Goal: Transaction & Acquisition: Purchase product/service

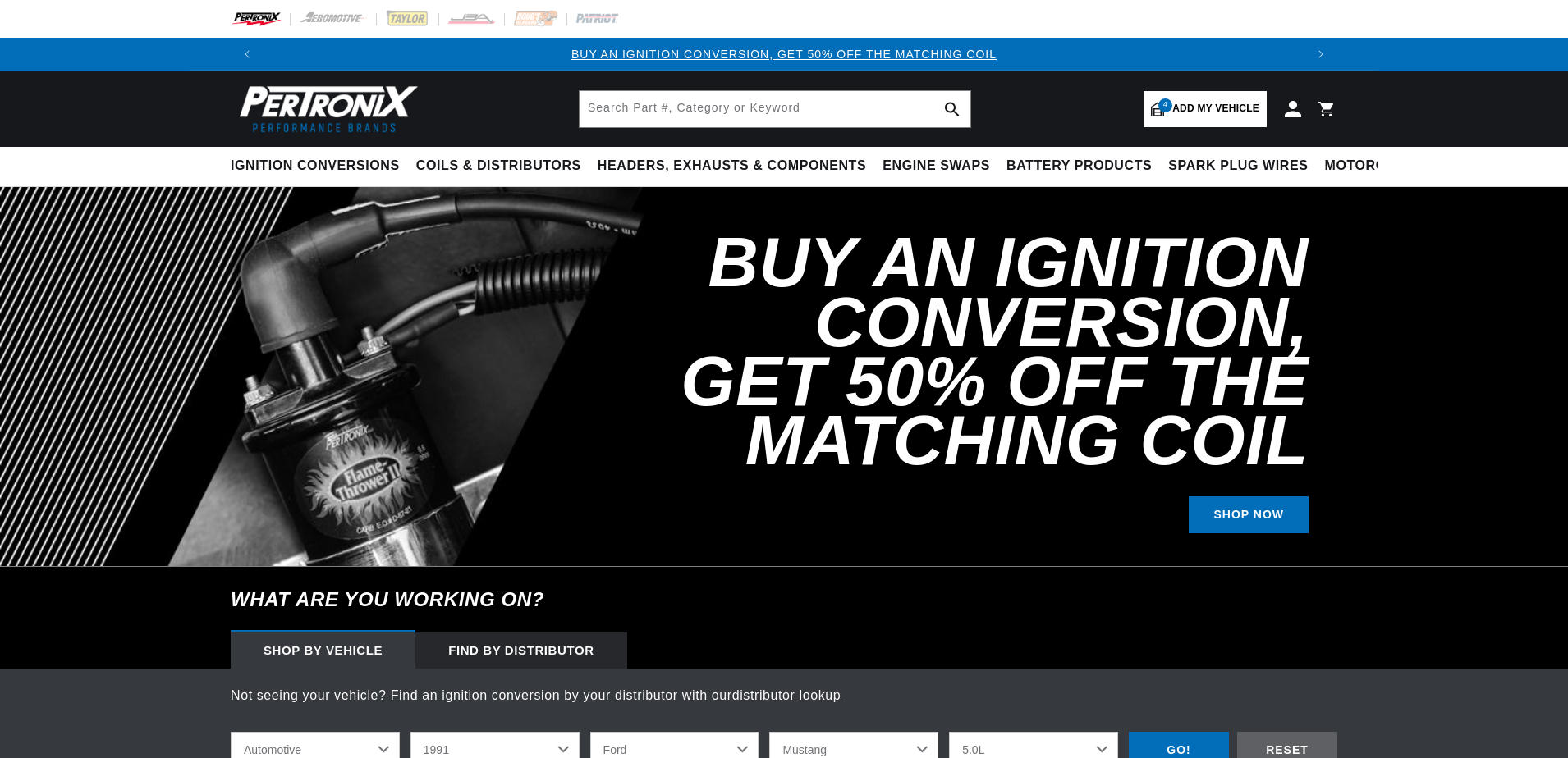
select select "1991"
select select "Ford"
select select "Mustang"
select select "5.0L"
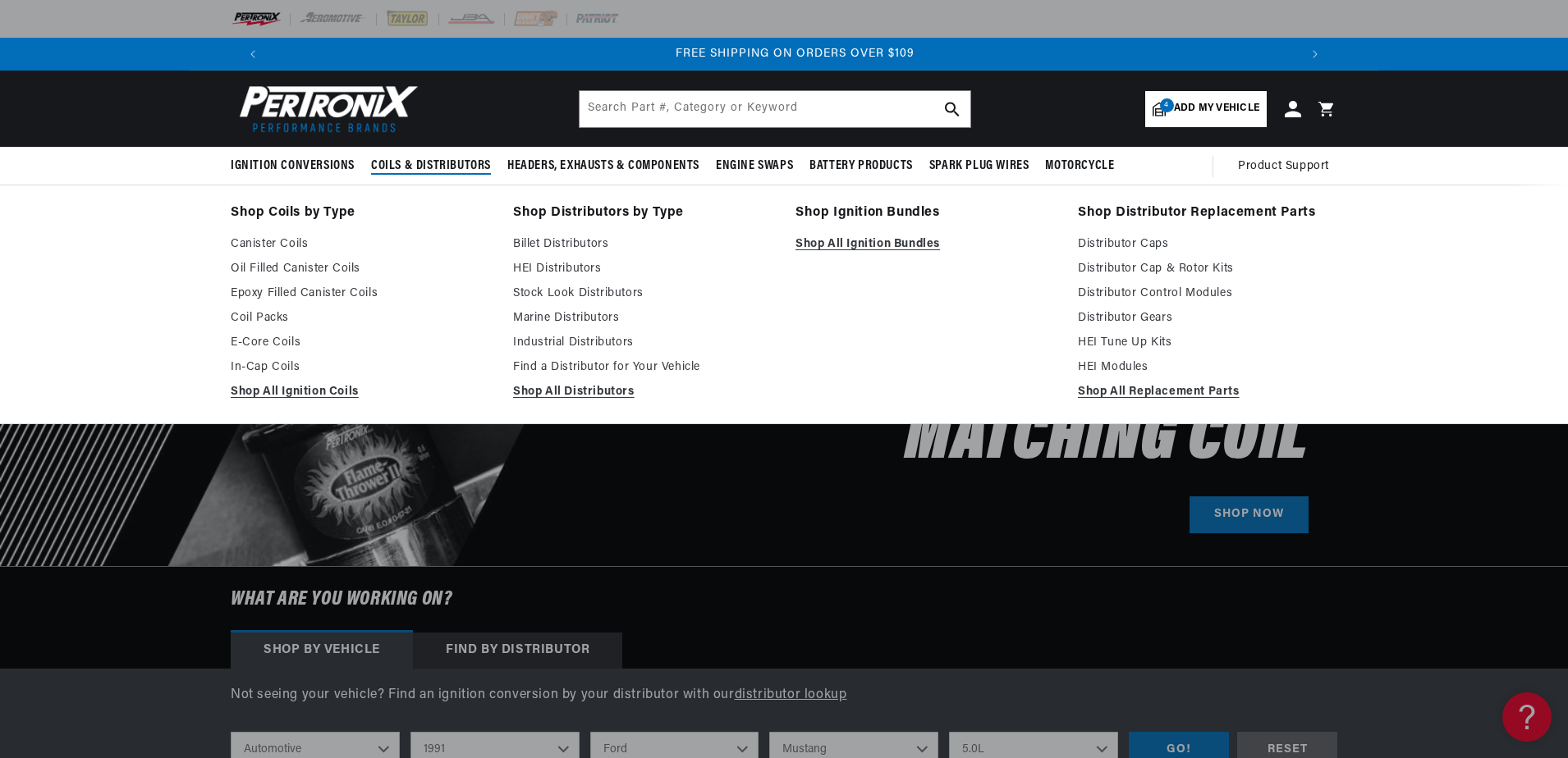
scroll to position [0, 2051]
click at [562, 389] on link "Shop All Distributors" at bounding box center [643, 392] width 259 height 20
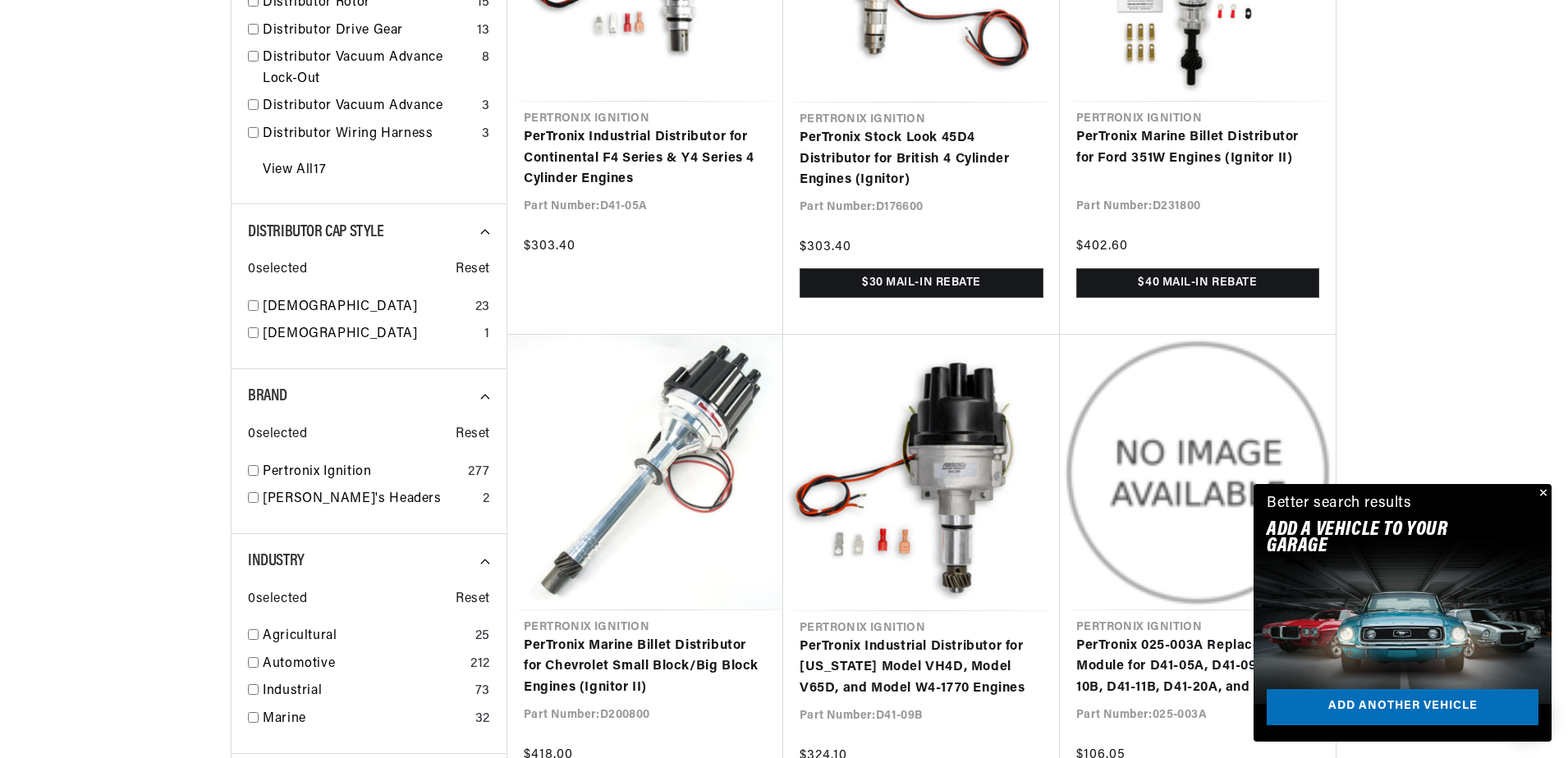
scroll to position [0, 1025]
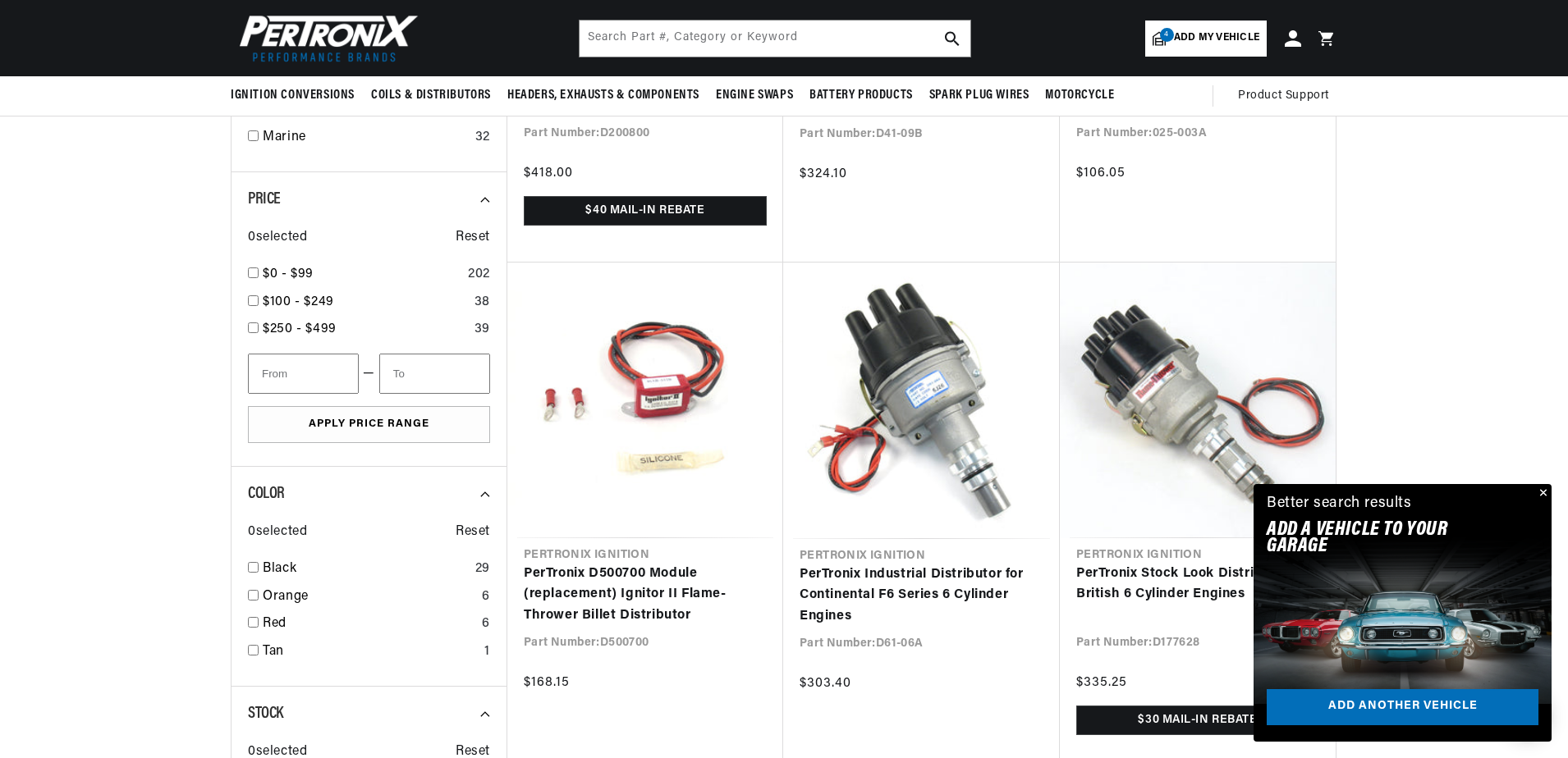
scroll to position [1231, 0]
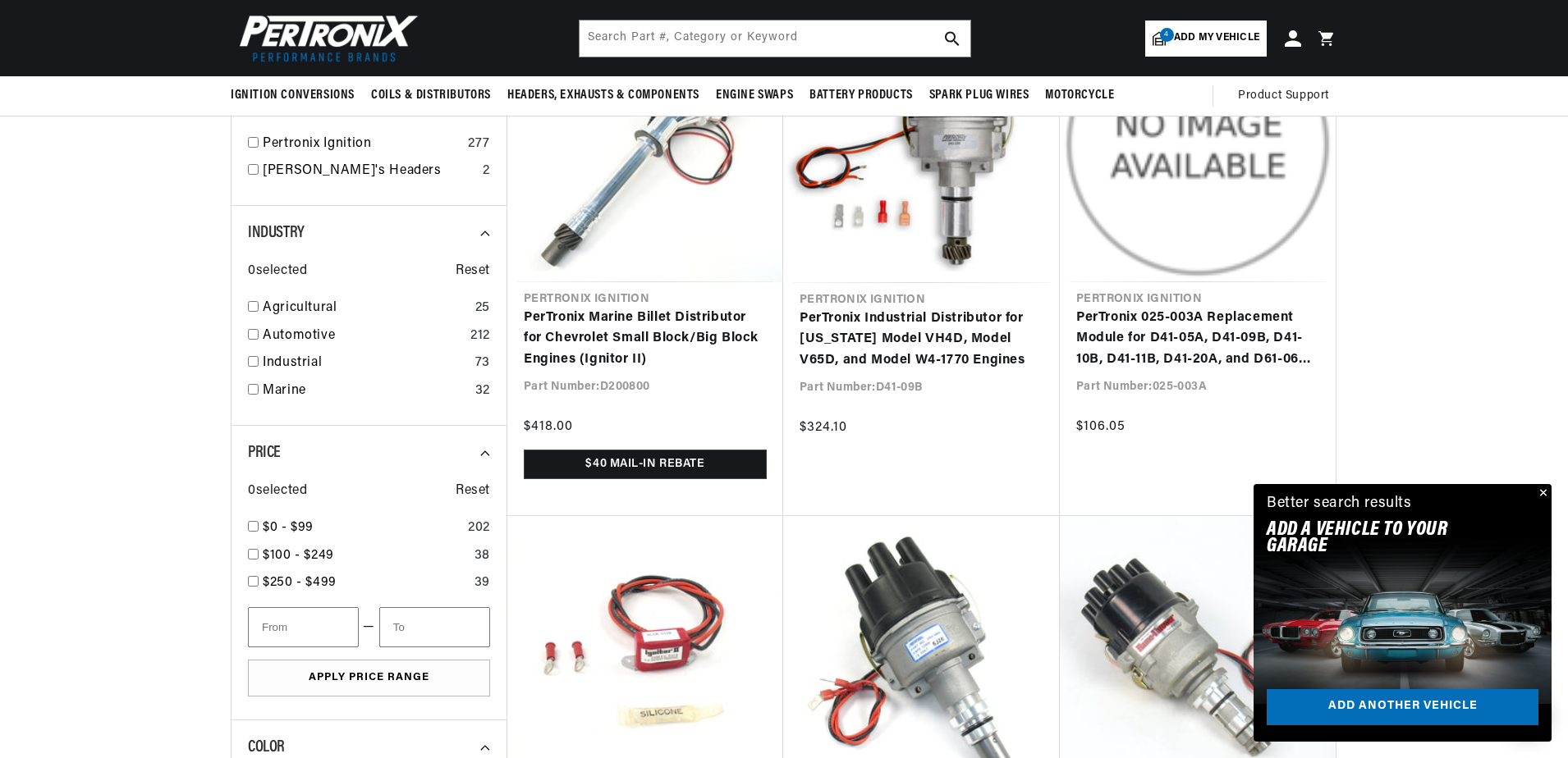
click at [1542, 495] on button "Close" at bounding box center [1541, 494] width 20 height 20
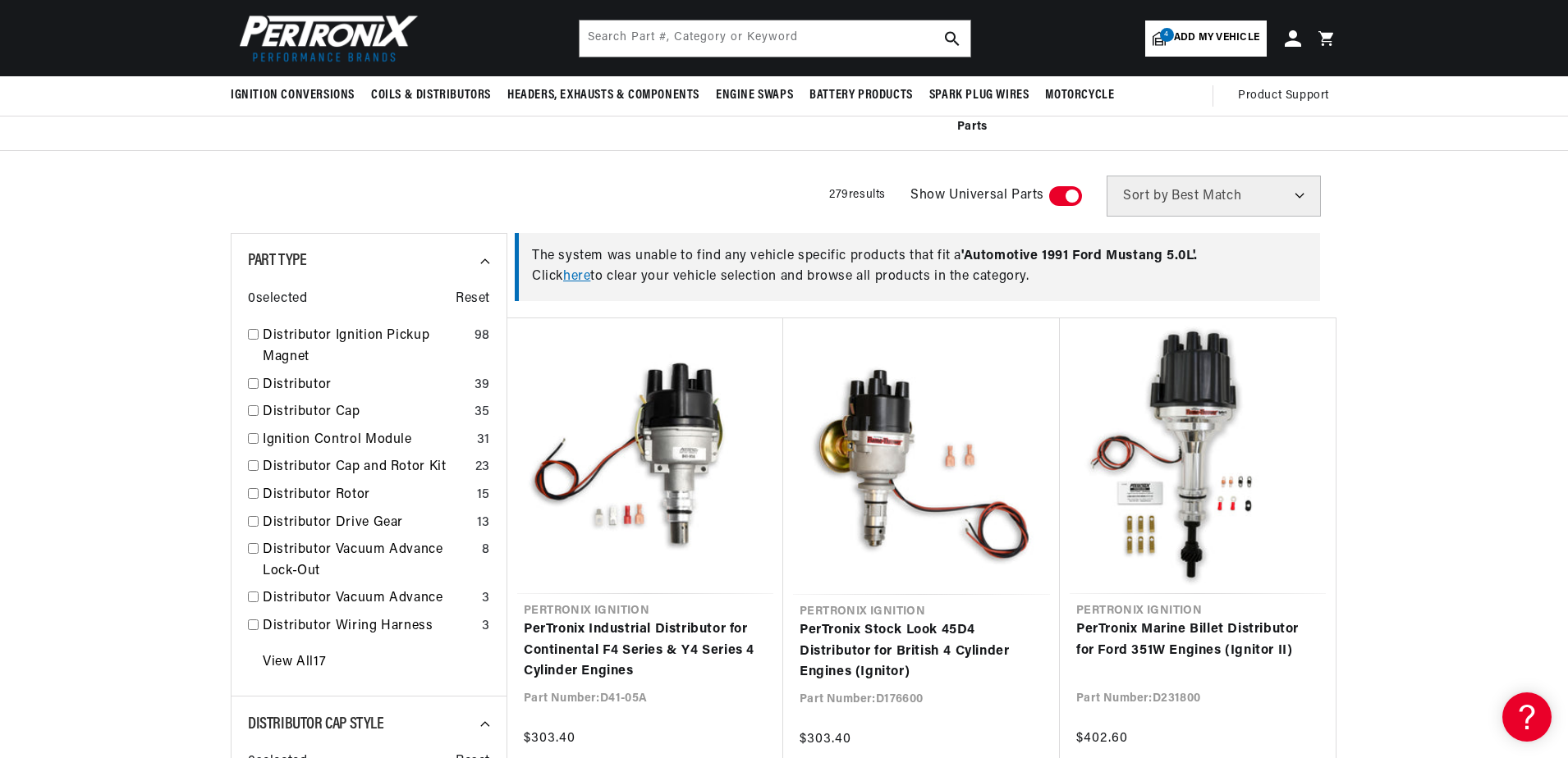
scroll to position [0, 1025]
click at [1199, 36] on span "Add my vehicle" at bounding box center [1216, 38] width 85 height 15
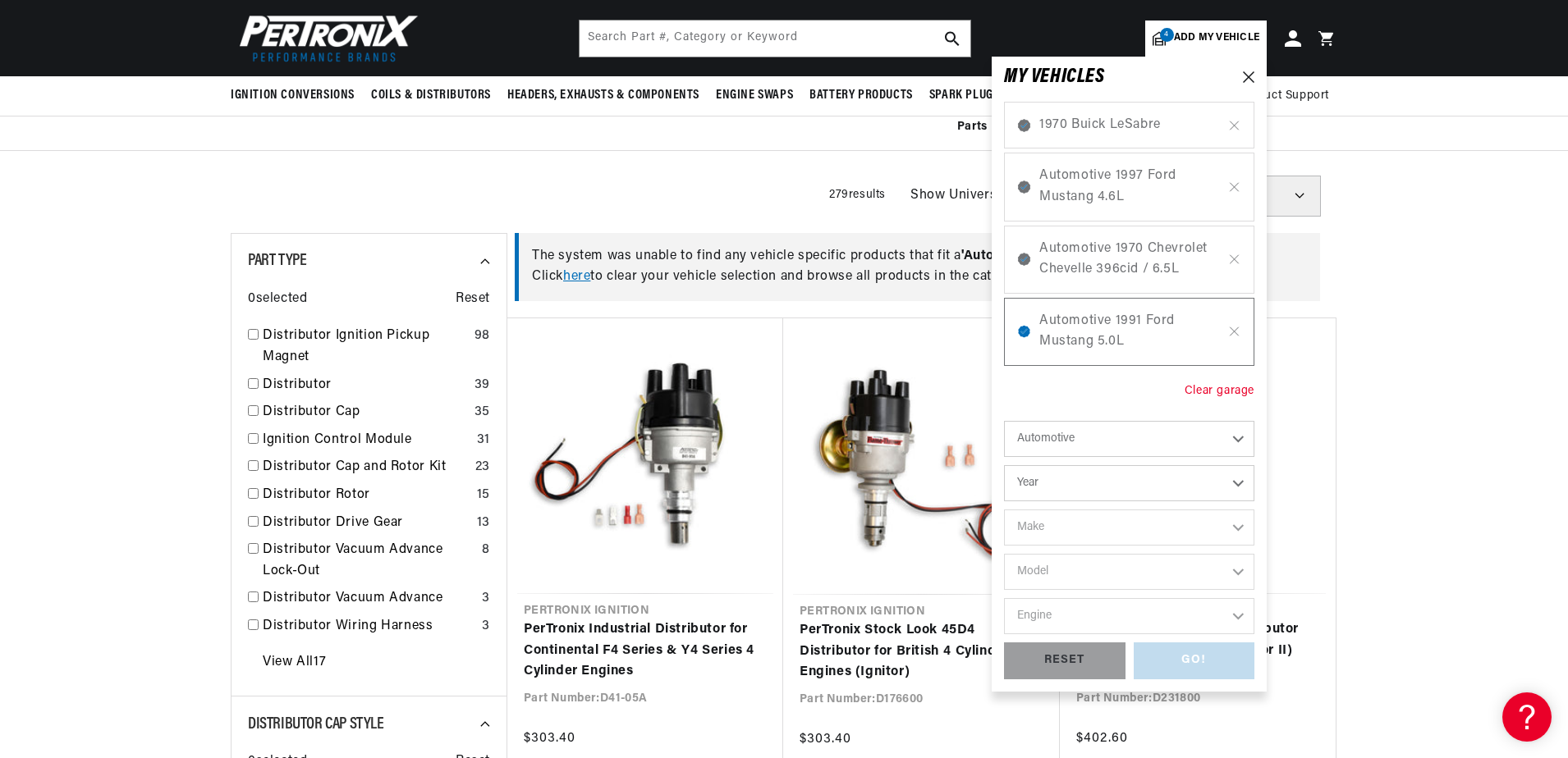
click at [1208, 388] on div "Clear garage" at bounding box center [1219, 391] width 70 height 18
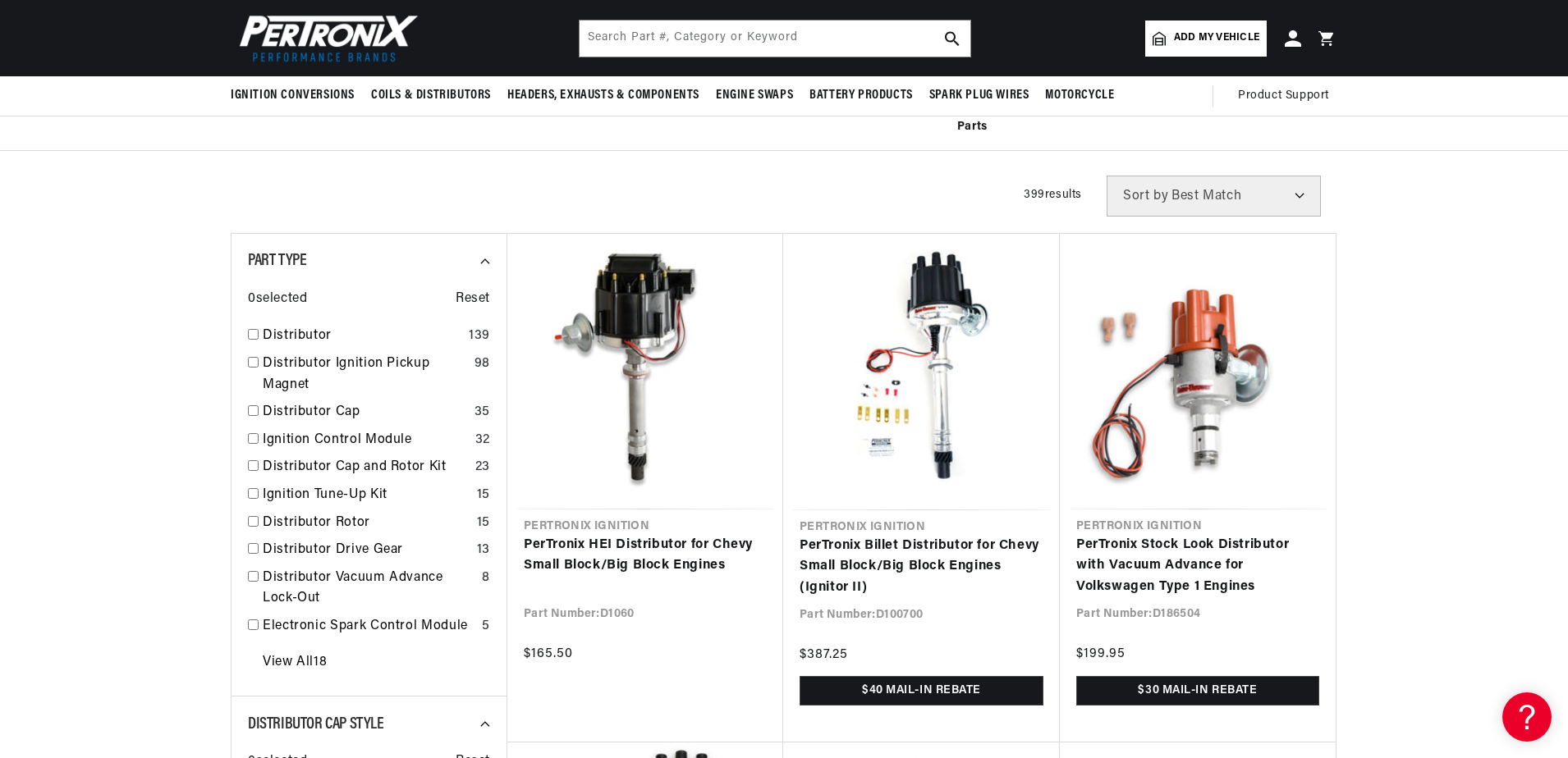
click at [1194, 41] on span "Add my vehicle" at bounding box center [1216, 38] width 85 height 15
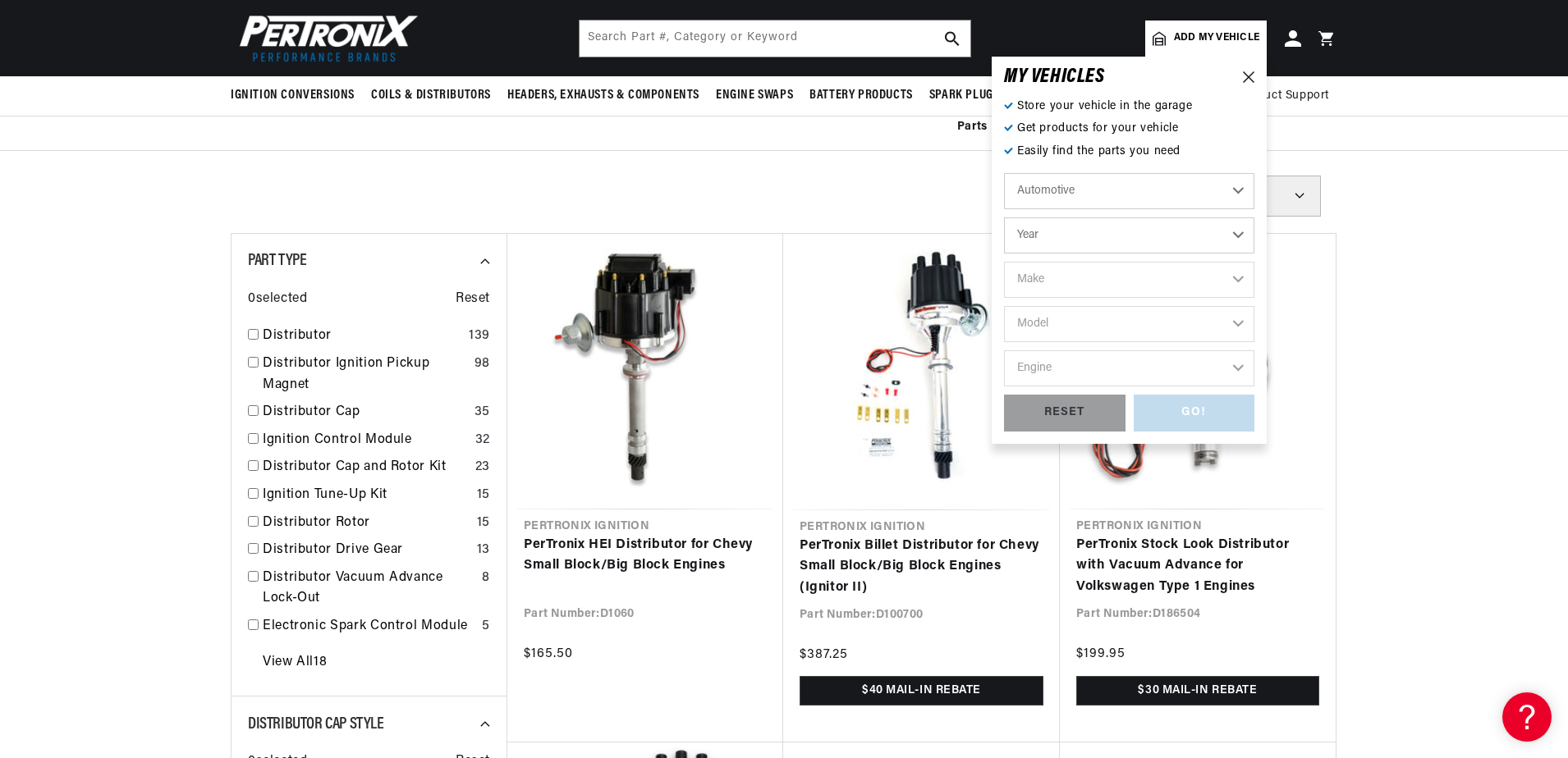
click at [1235, 238] on select "Year 2022 2021 2020 2019 2018 2017 2016 2015 2014 2013 2012 2011 2010 2009 2008…" at bounding box center [1128, 236] width 250 height 36
select select "1970"
click at [1004, 218] on select "Year 2022 2021 2020 2019 2018 2017 2016 2015 2014 2013 2012 2011 2010 2009 2008…" at bounding box center [1128, 236] width 250 height 36
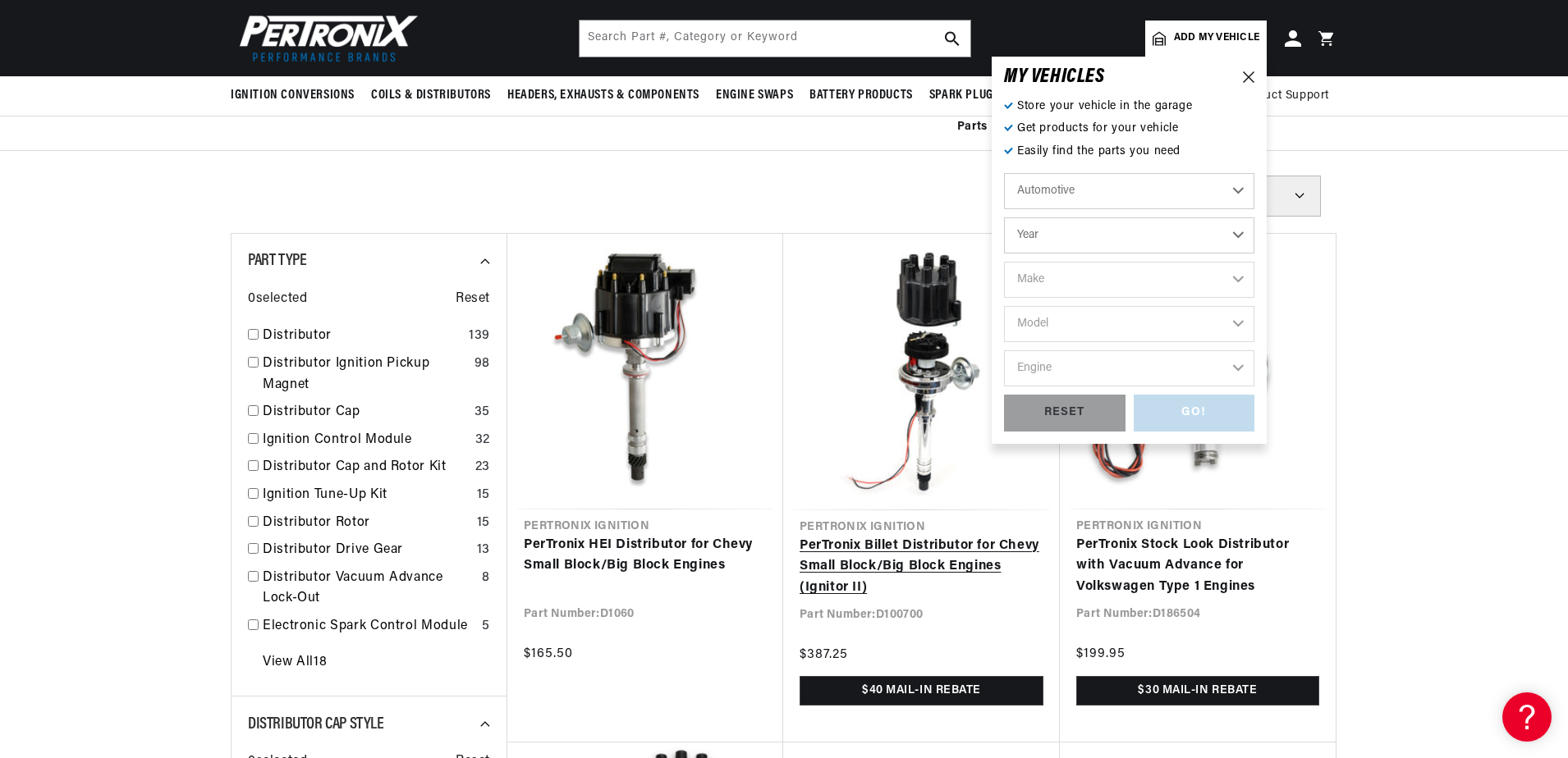
select select "1970"
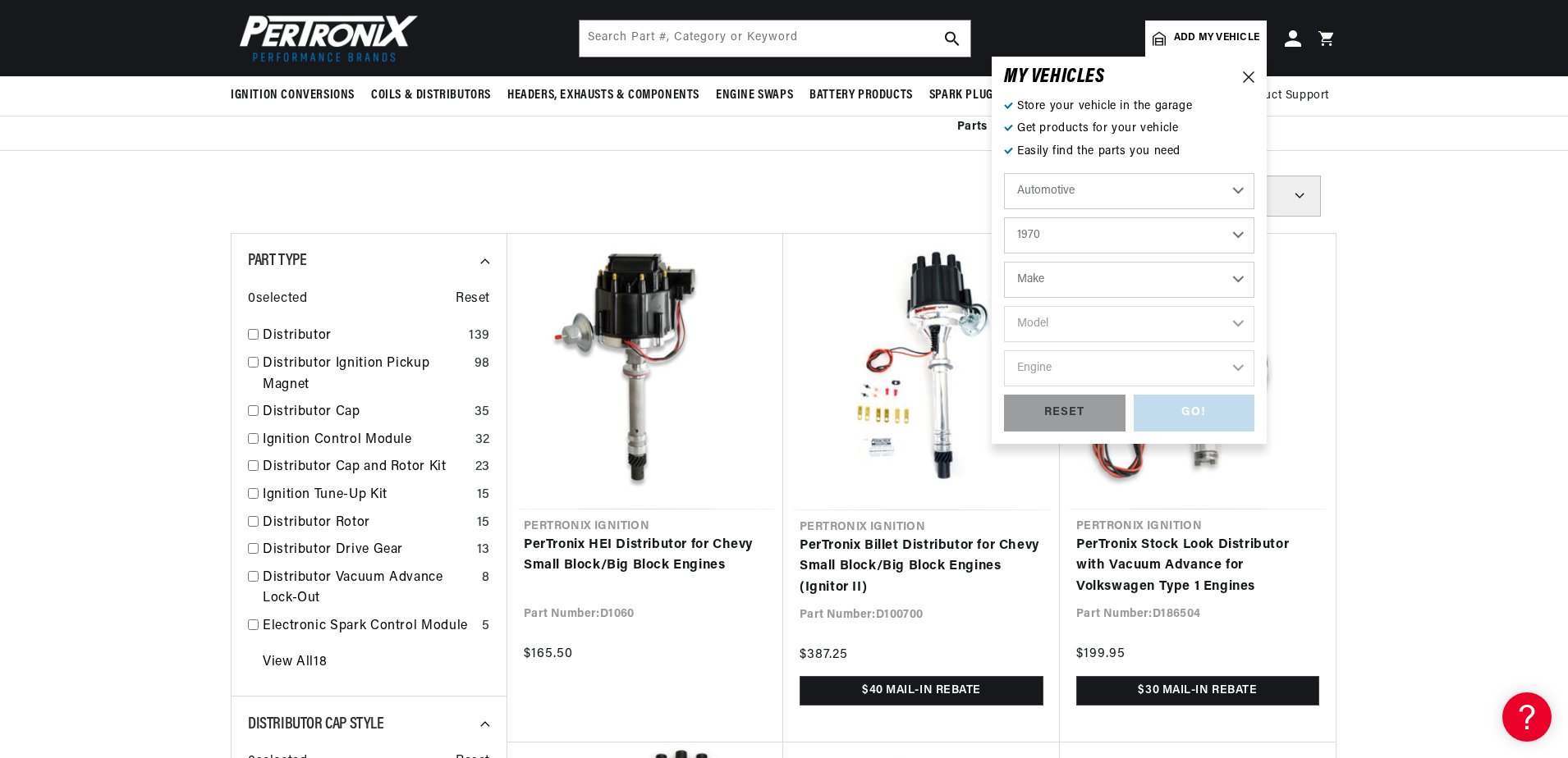
scroll to position [0, 2051]
click at [1235, 278] on select "Make Alfa Romeo American Motors Aston Martin Audi Austin Austin Healey Avanti B…" at bounding box center [1128, 280] width 250 height 36
select select "Dodge"
click at [1004, 262] on select "Make Alfa Romeo American Motors Aston Martin Audi Austin Austin Healey Avanti B…" at bounding box center [1128, 280] width 250 height 36
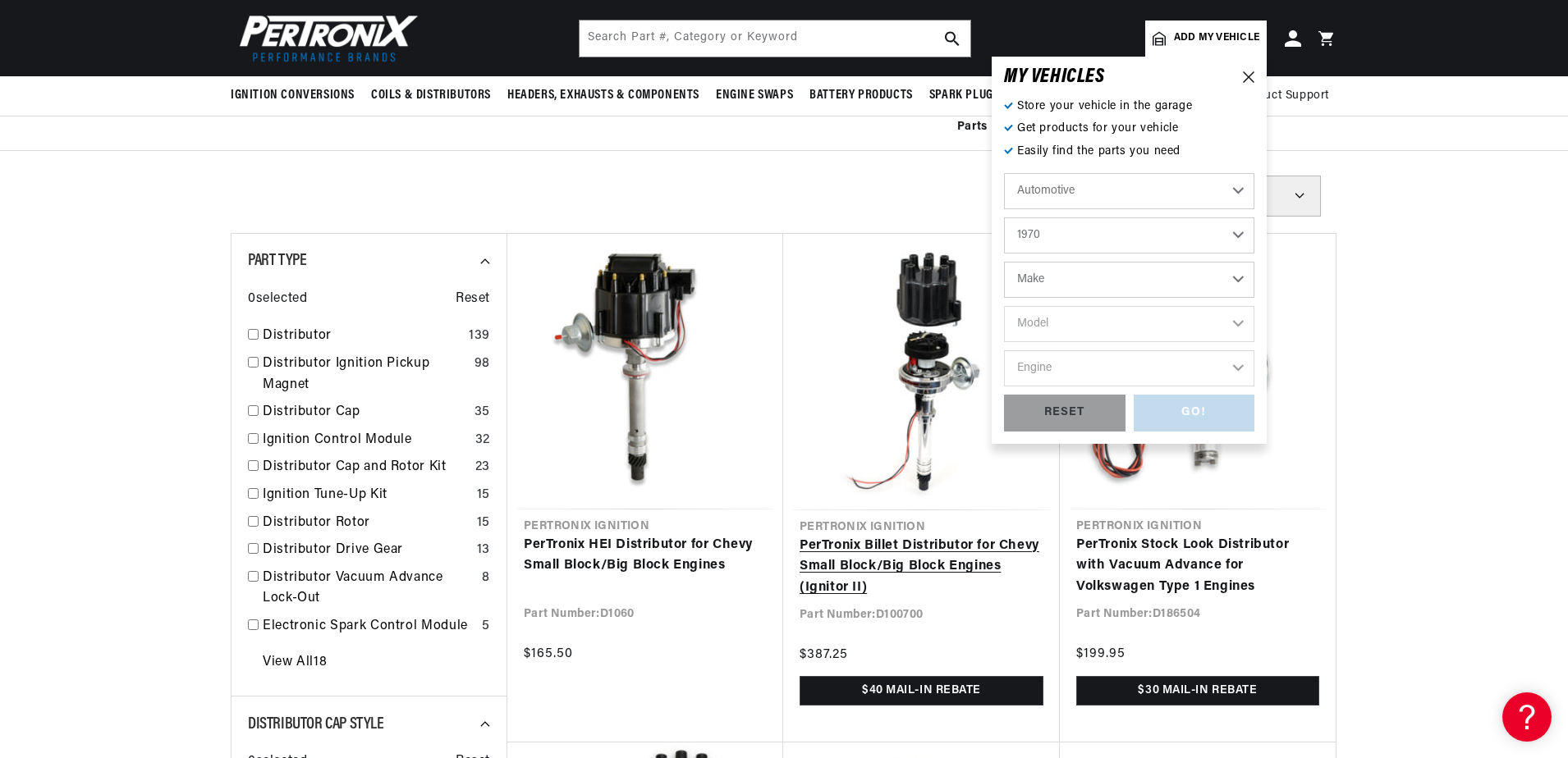
select select "Dodge"
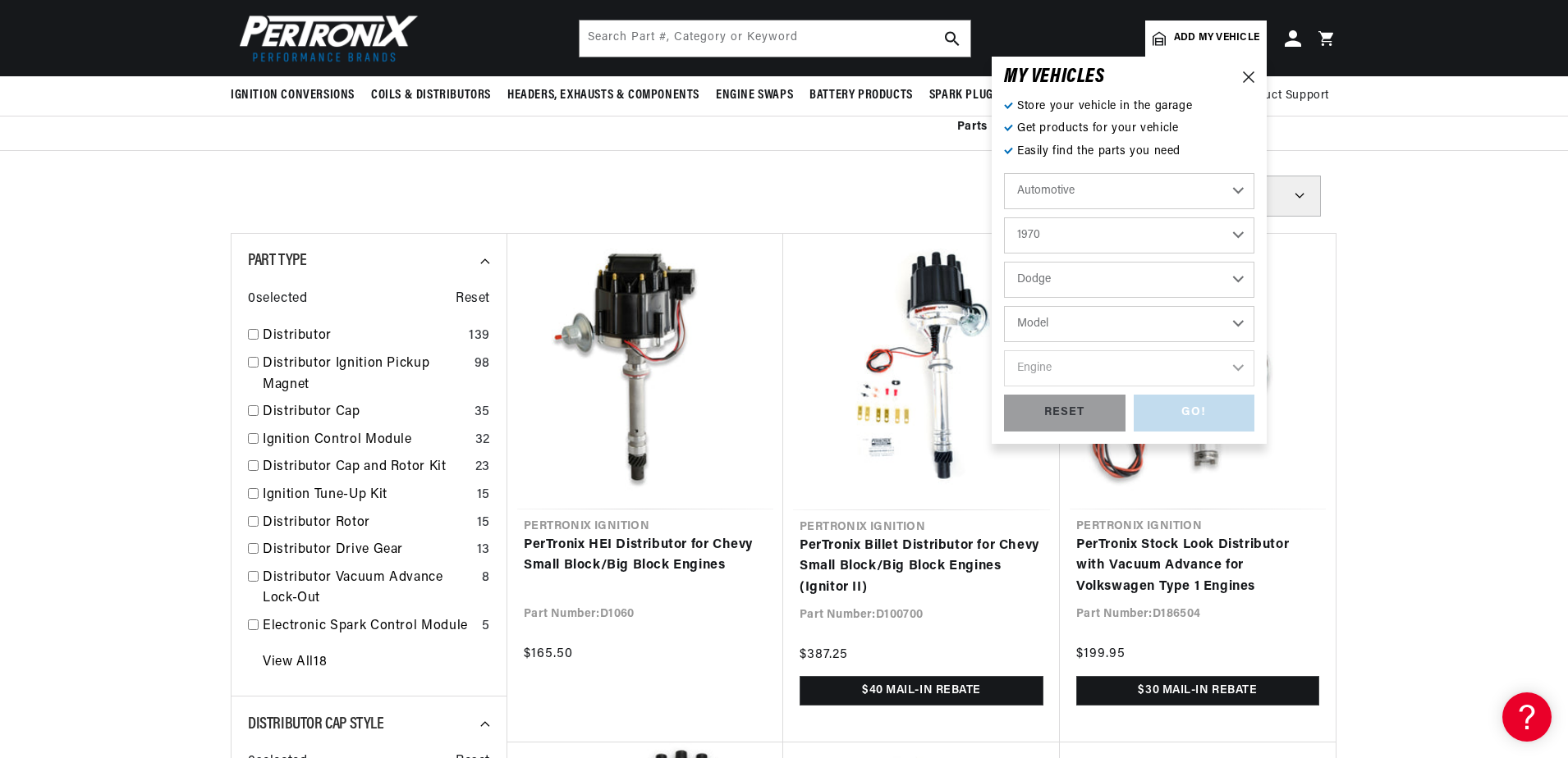
scroll to position [0, 0]
click at [1237, 320] on select "Model A100 A100 Truck A108 Van Challenger Charger Coronet D100 Pickup D200 Pick…" at bounding box center [1128, 324] width 250 height 36
select select "Charger"
click at [1004, 306] on select "Model A100 A100 Truck A108 Van Challenger Charger Coronet D100 Pickup D200 Pick…" at bounding box center [1128, 324] width 250 height 36
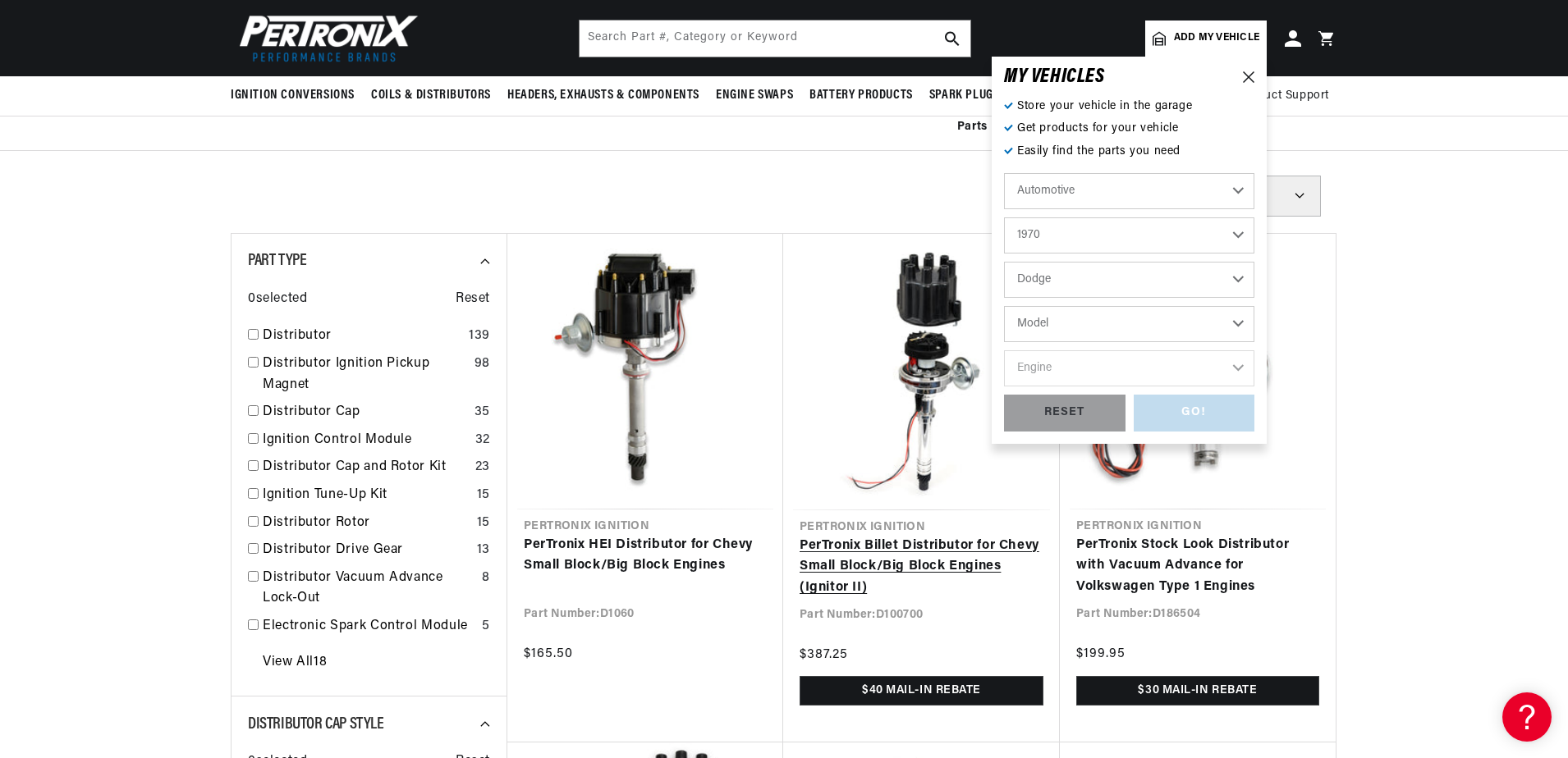
select select "Charger"
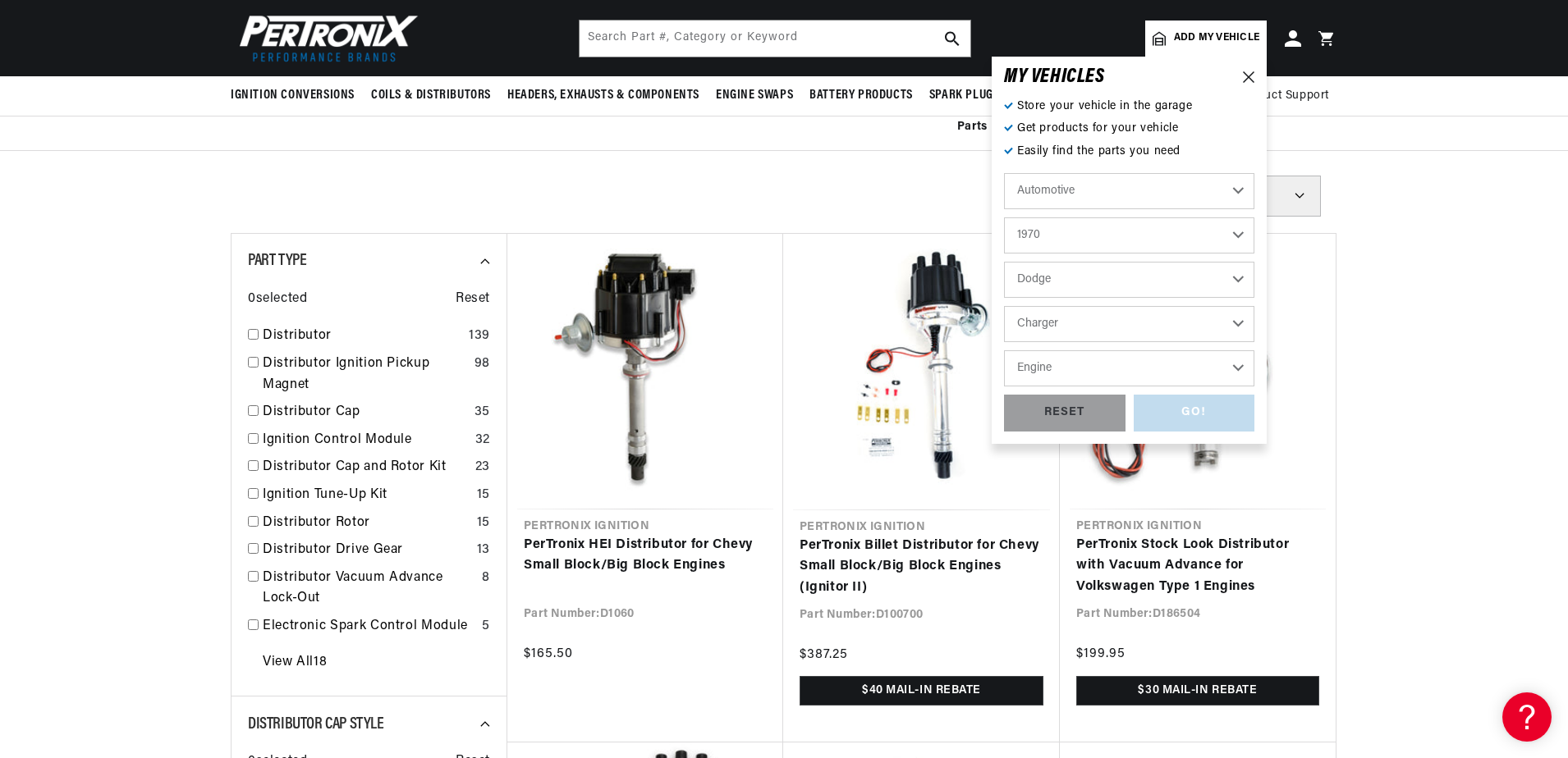
click at [1234, 361] on select "Engine 6.6L 225cid / 3.7L 318cid / 5.2L 340cid / 5.6L 360cid / 5.9L 361cid / 5.…" at bounding box center [1128, 368] width 250 height 36
select select "440cid-7.2L"
click at [1004, 350] on select "Engine 6.6L 225cid / 3.7L 318cid / 5.2L 340cid / 5.6L 360cid / 5.9L 361cid / 5.…" at bounding box center [1128, 368] width 250 height 36
select select "440cid-7.2L"
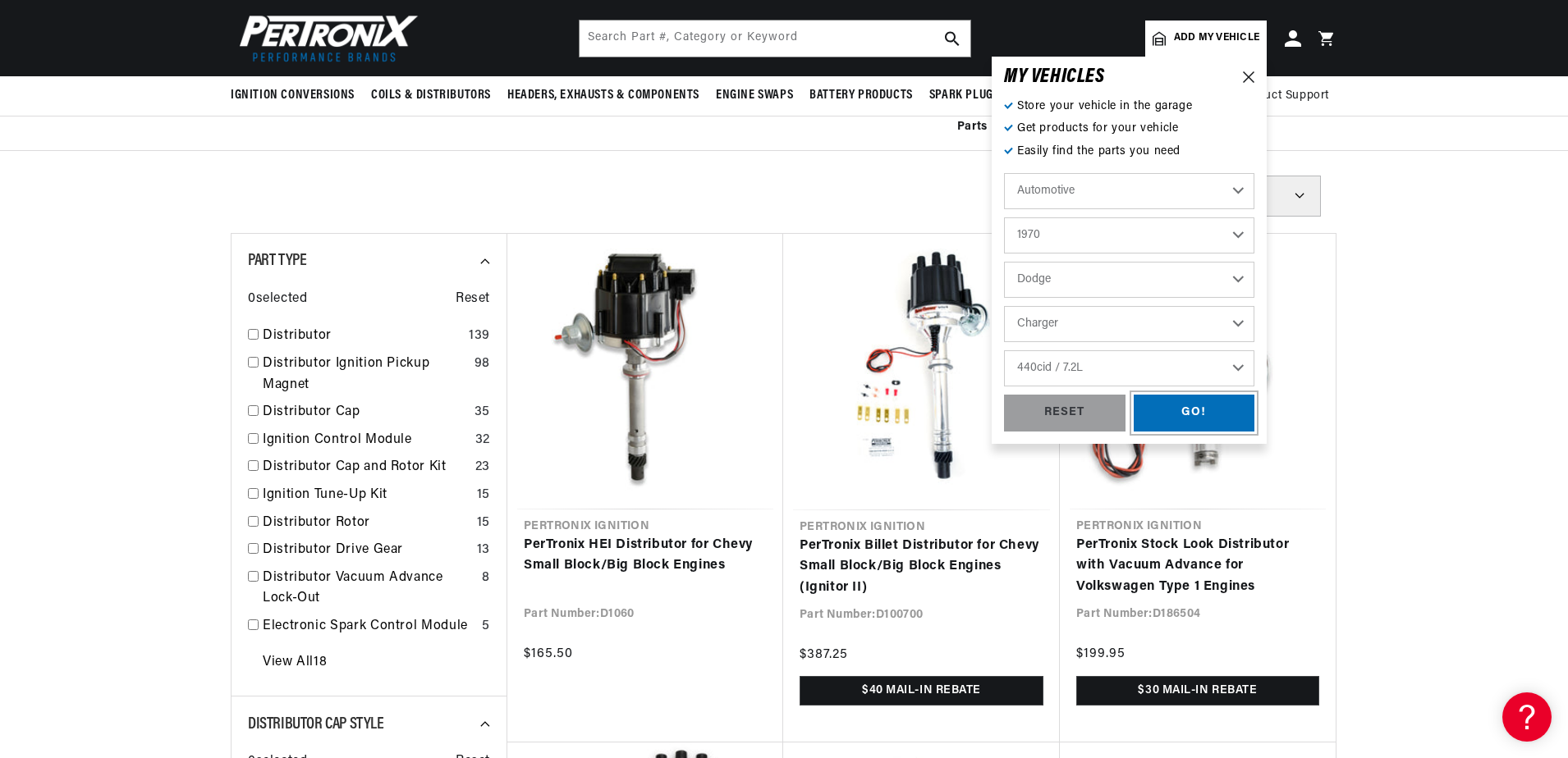
click at [1201, 416] on div "GO!" at bounding box center [1194, 413] width 122 height 36
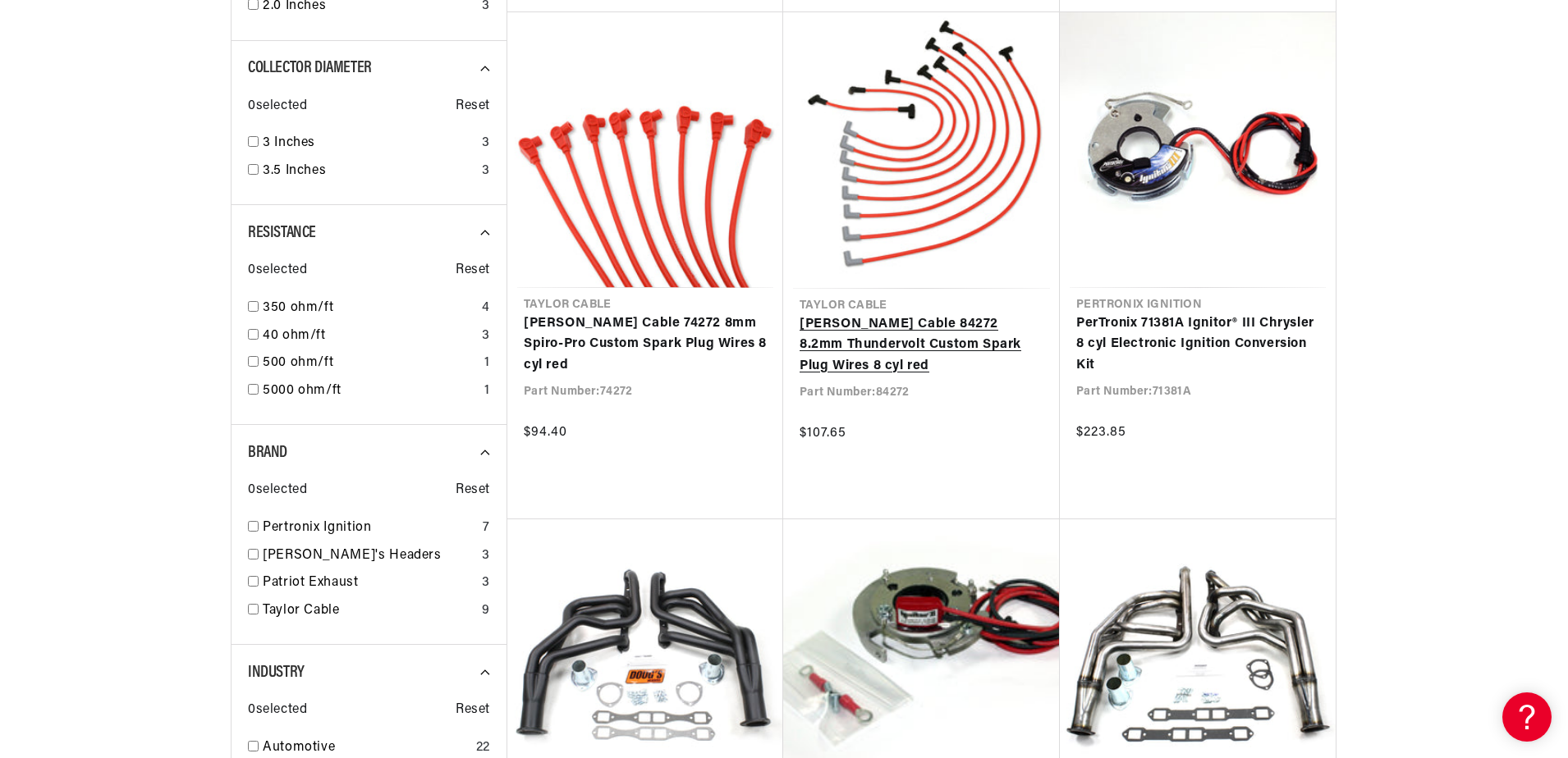
scroll to position [0, 2051]
